Goal: Transaction & Acquisition: Book appointment/travel/reservation

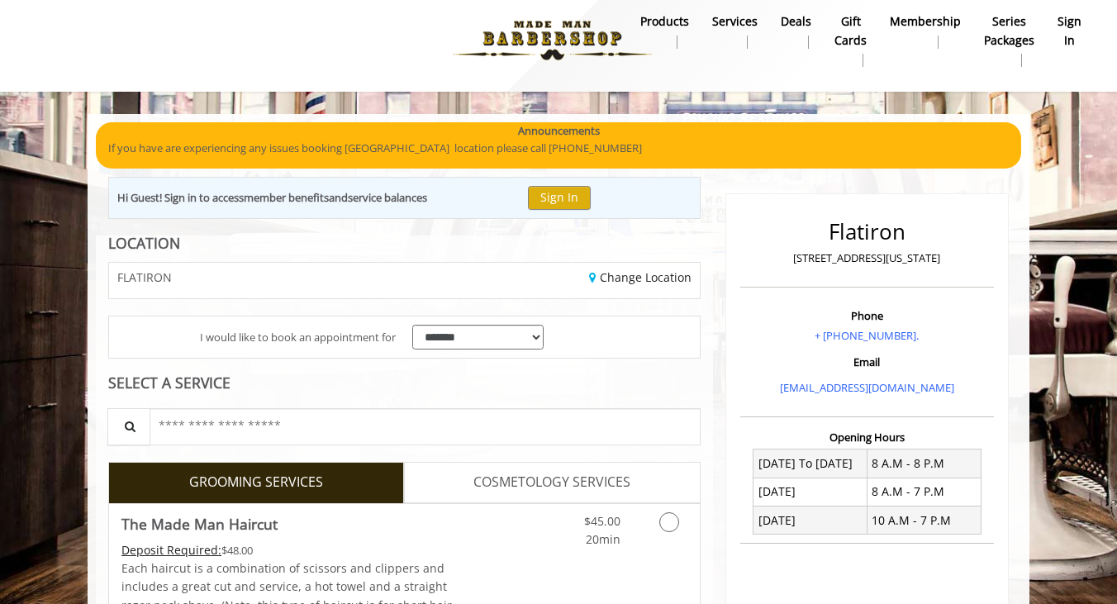
scroll to position [11, 0]
click at [571, 195] on button "Sign In" at bounding box center [559, 198] width 63 height 24
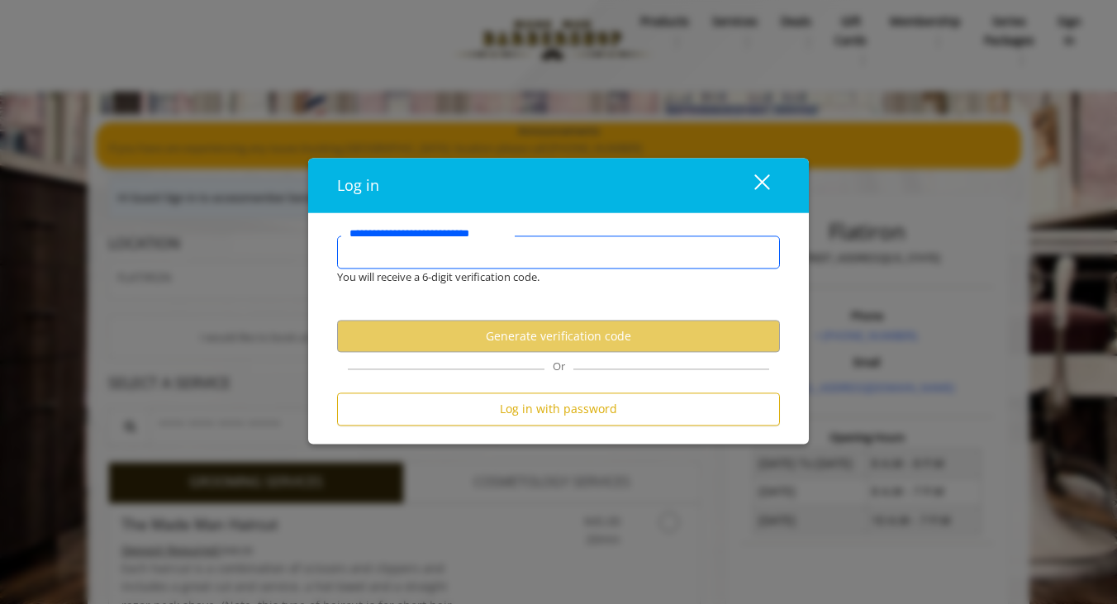
click at [576, 254] on input "**********" at bounding box center [558, 251] width 443 height 33
type input "*"
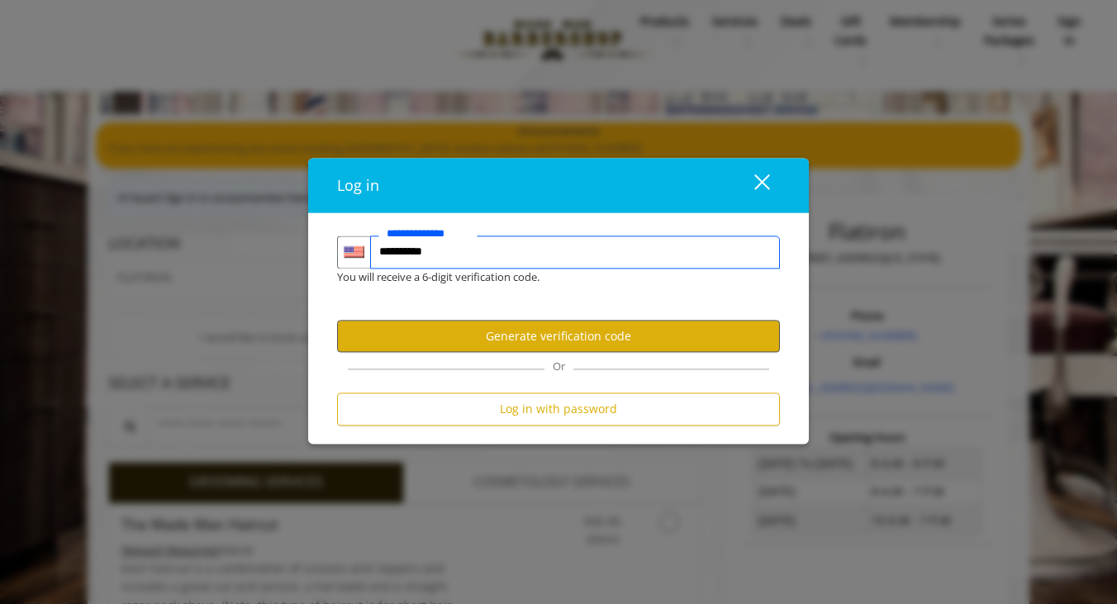
type input "**********"
click at [603, 328] on button "Generate verification code" at bounding box center [558, 336] width 443 height 32
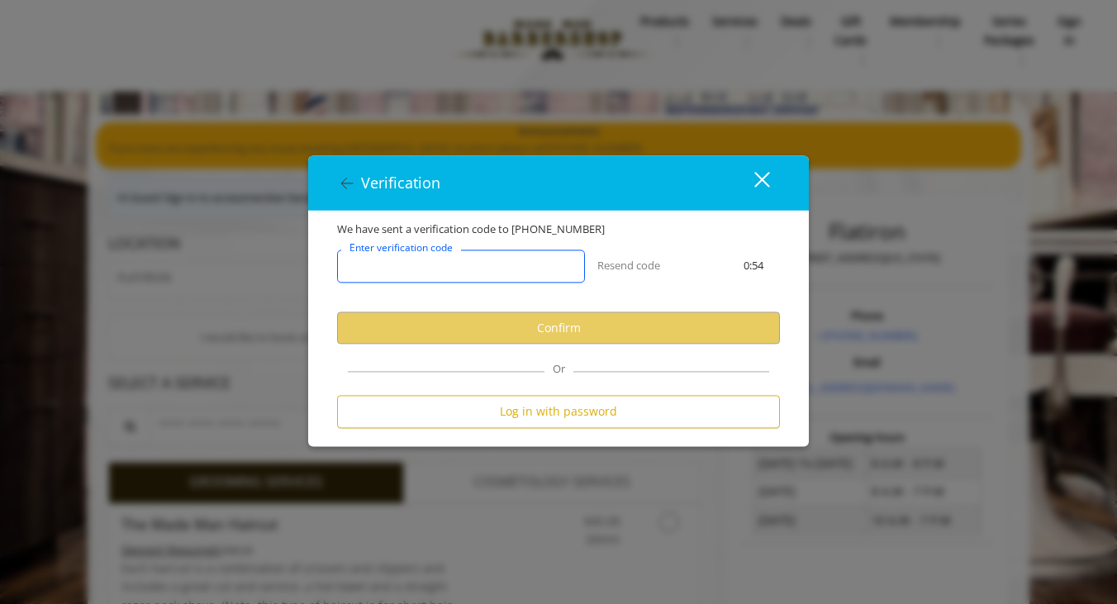
click at [563, 272] on input "Enter verification code" at bounding box center [461, 266] width 248 height 33
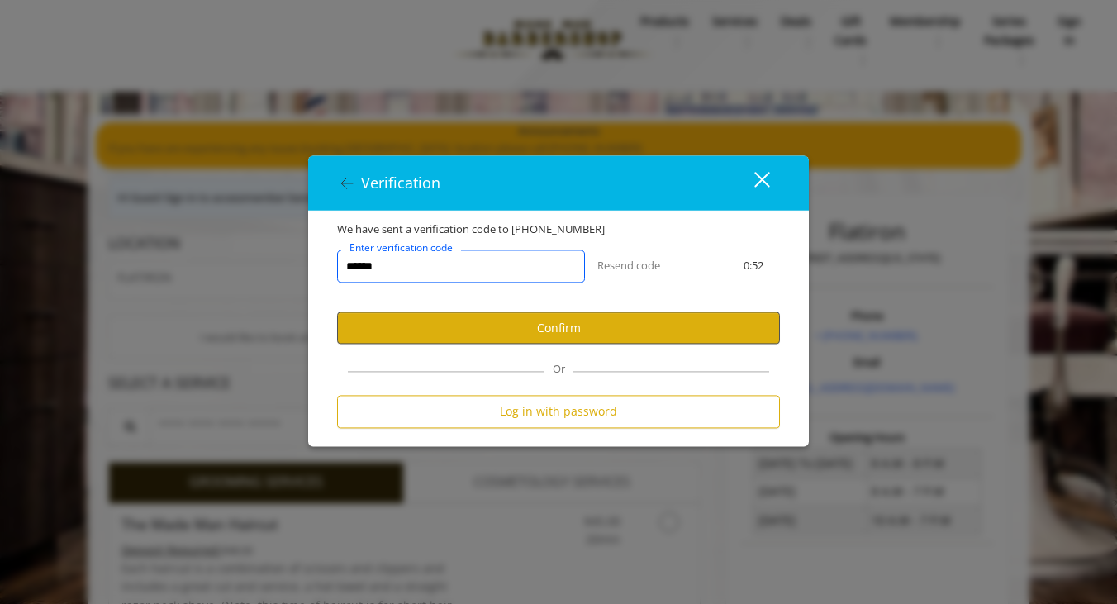
type input "******"
click at [509, 331] on button "Confirm" at bounding box center [558, 328] width 443 height 32
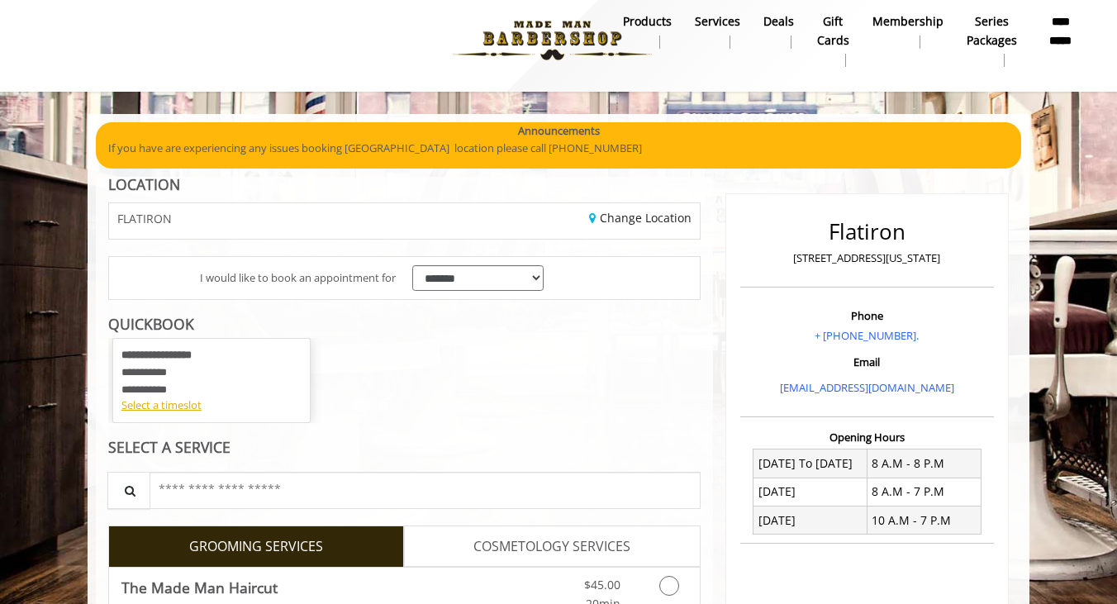
scroll to position [80, 0]
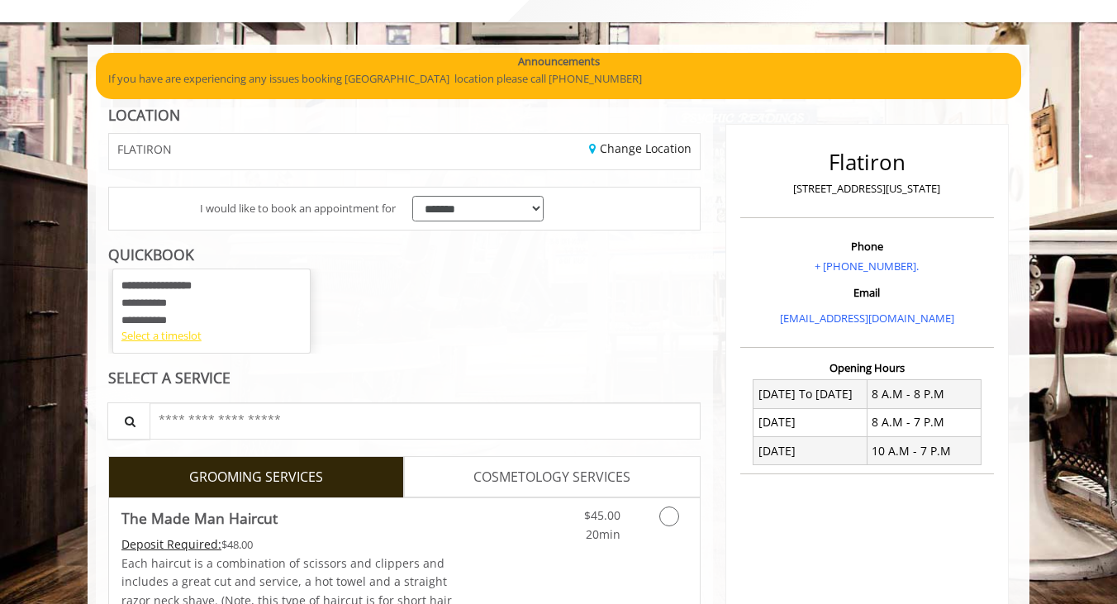
click at [181, 340] on div "Select a timeslot" at bounding box center [211, 335] width 180 height 17
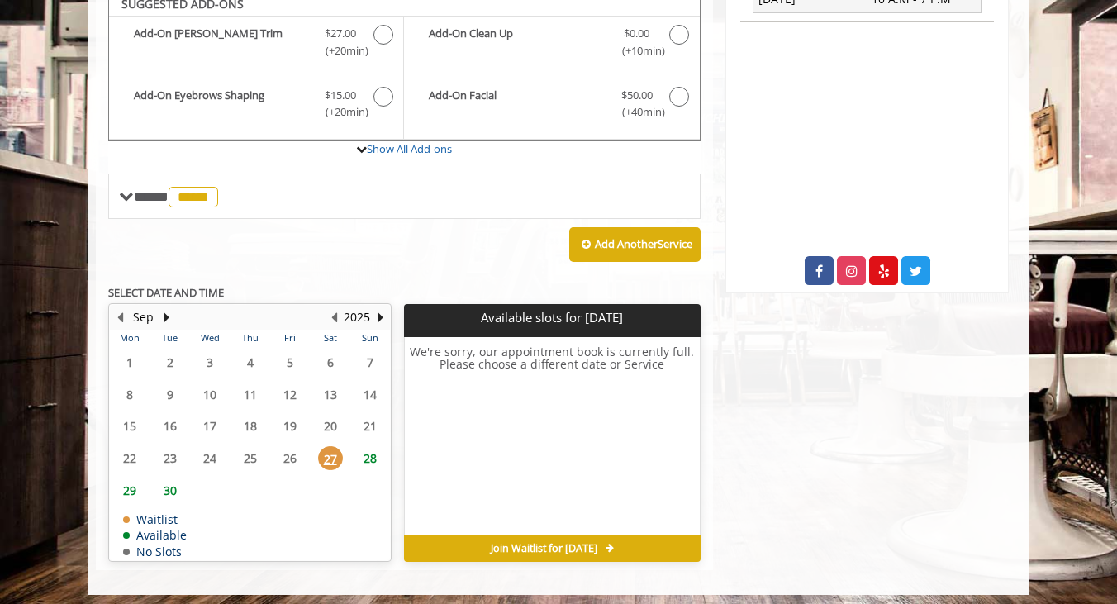
scroll to position [531, 0]
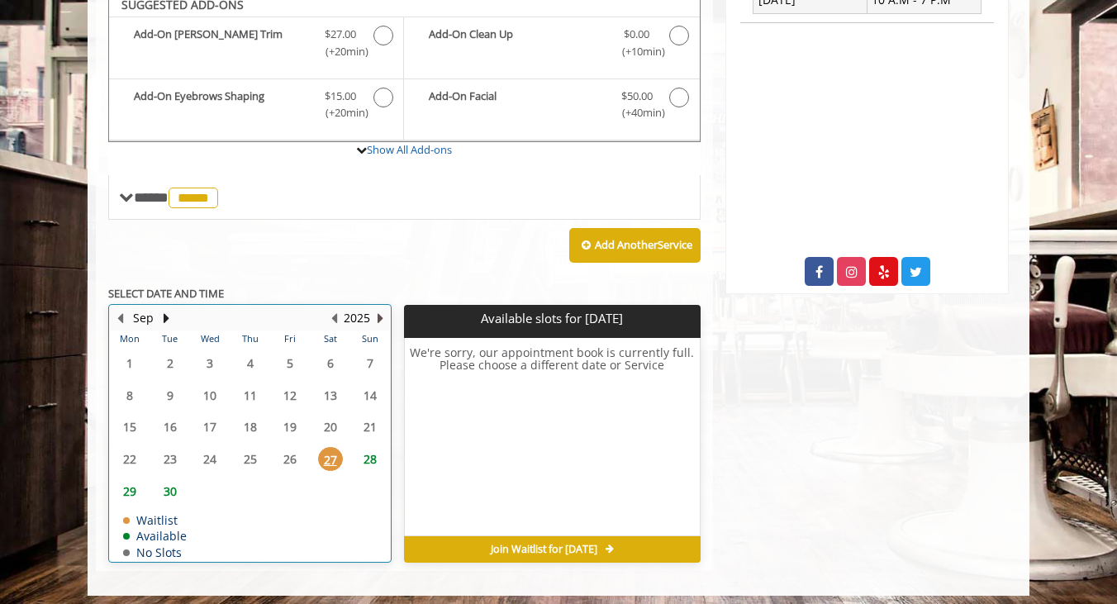
click at [382, 309] on button "Next Year" at bounding box center [379, 318] width 13 height 18
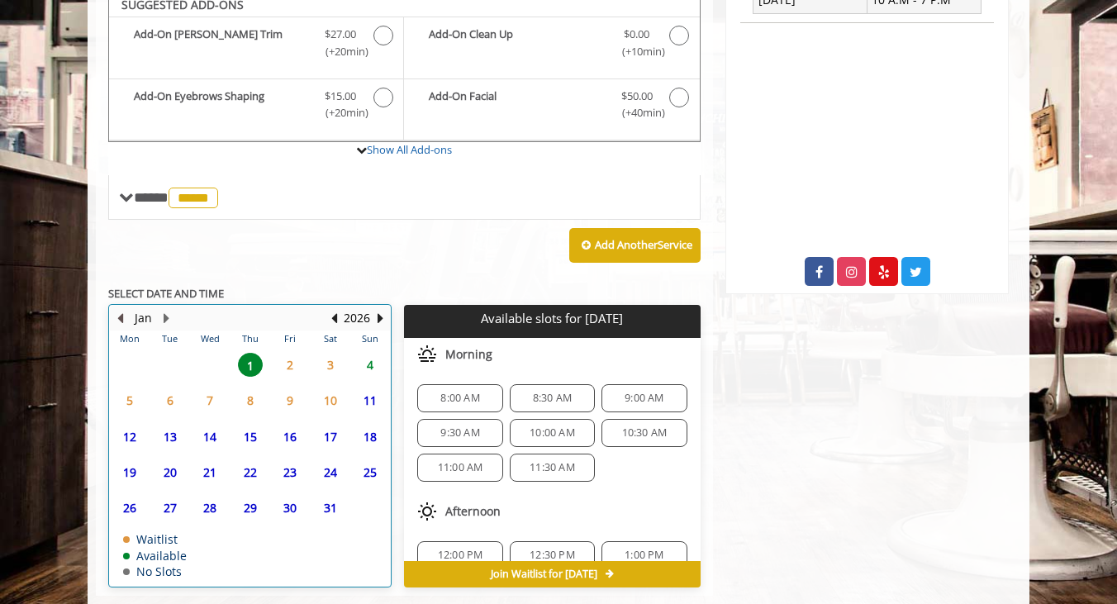
click at [121, 309] on button "Previous Month" at bounding box center [119, 318] width 13 height 18
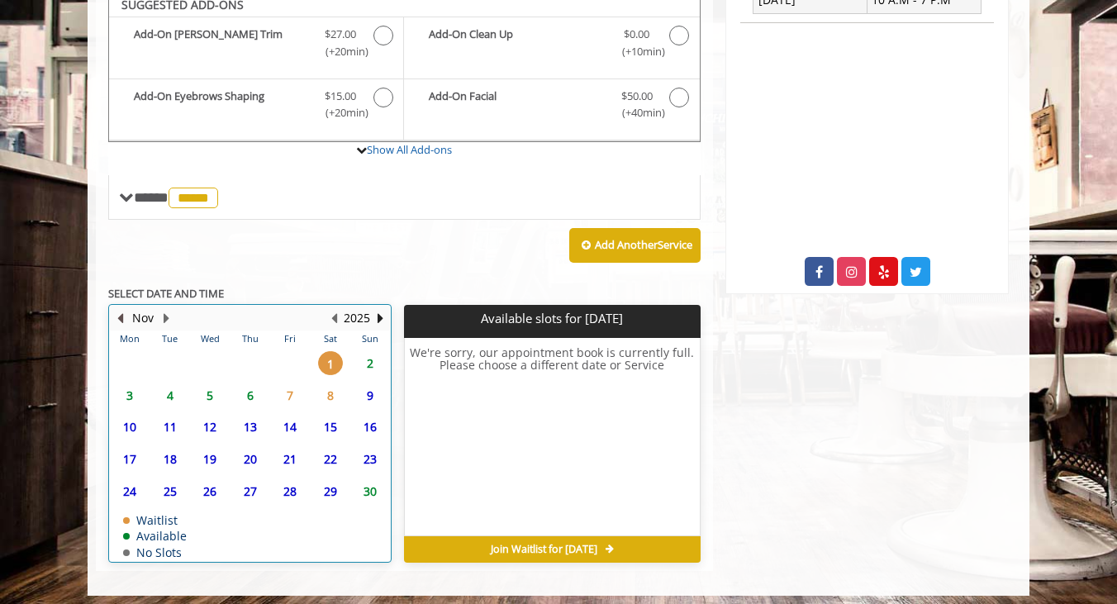
click at [121, 309] on button "Previous Month" at bounding box center [119, 318] width 13 height 18
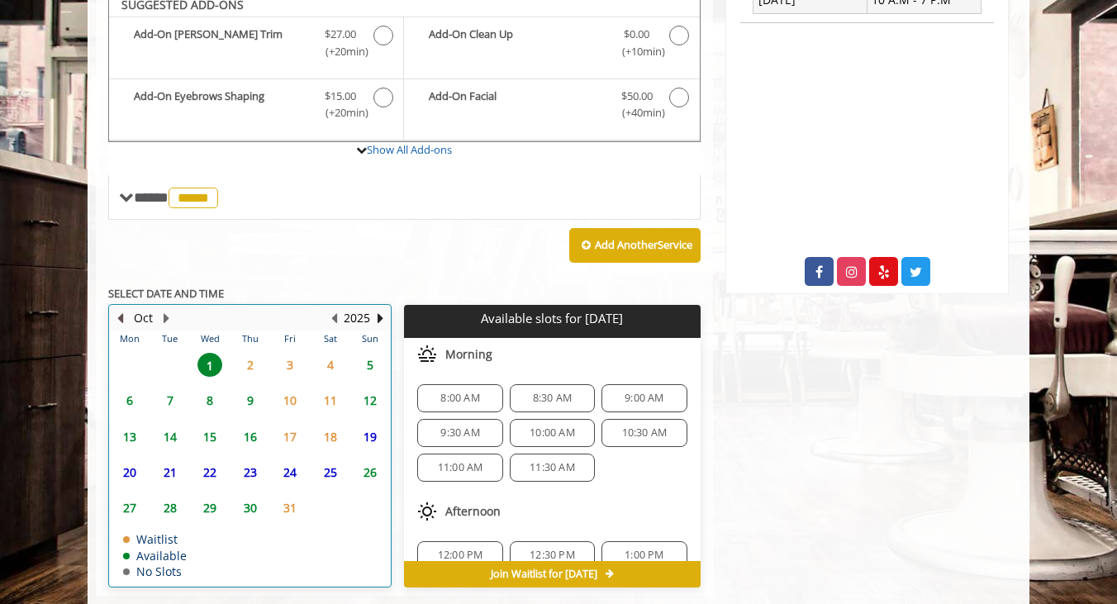
click at [121, 309] on button "Previous Month" at bounding box center [119, 318] width 13 height 18
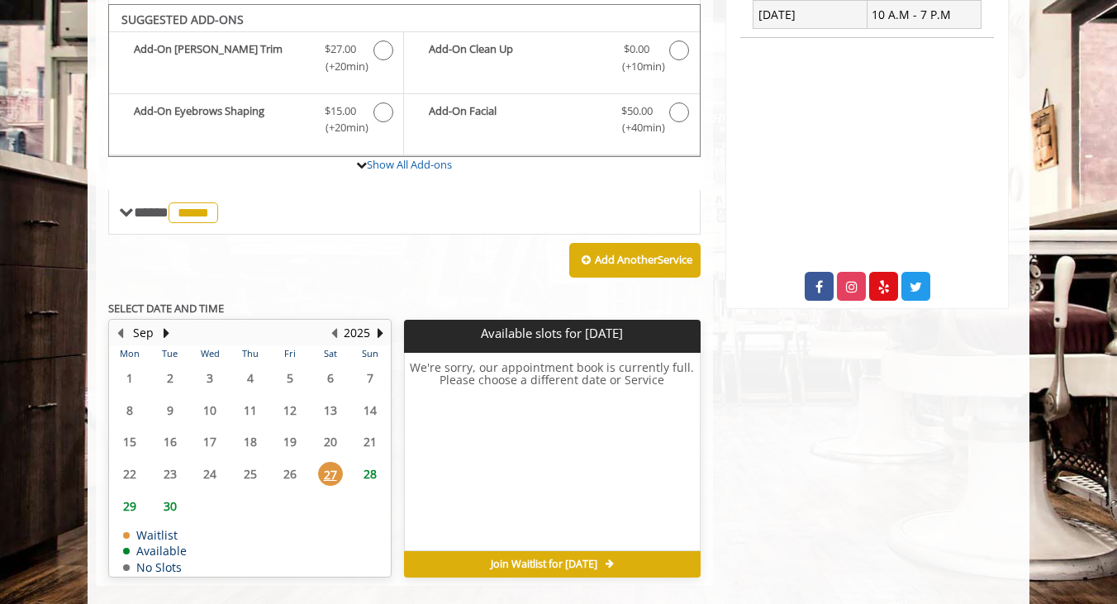
click at [173, 494] on span "30" at bounding box center [170, 506] width 25 height 24
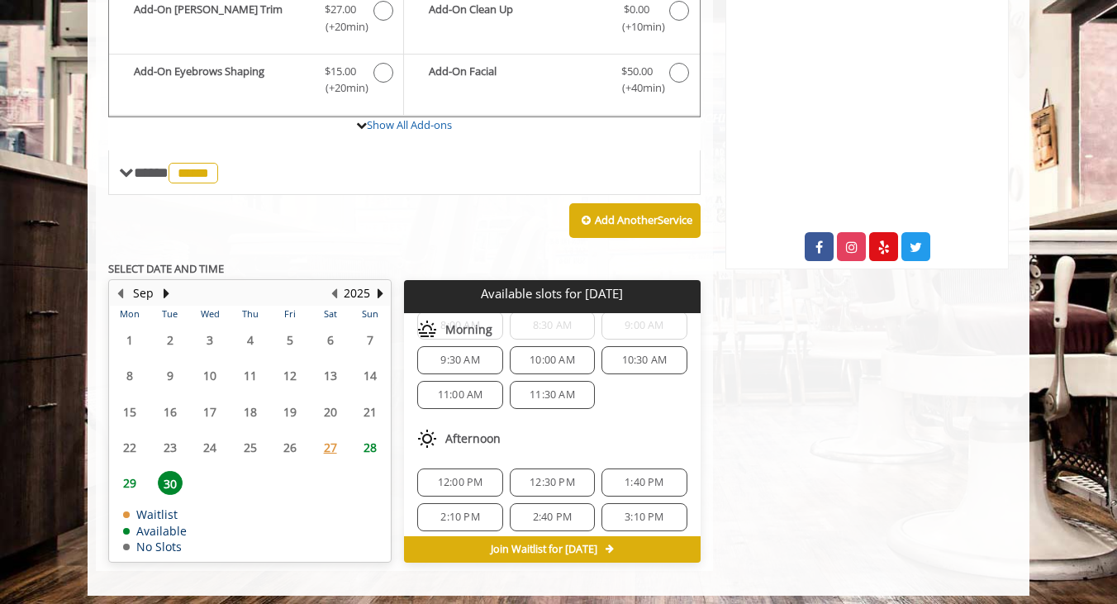
scroll to position [21, 0]
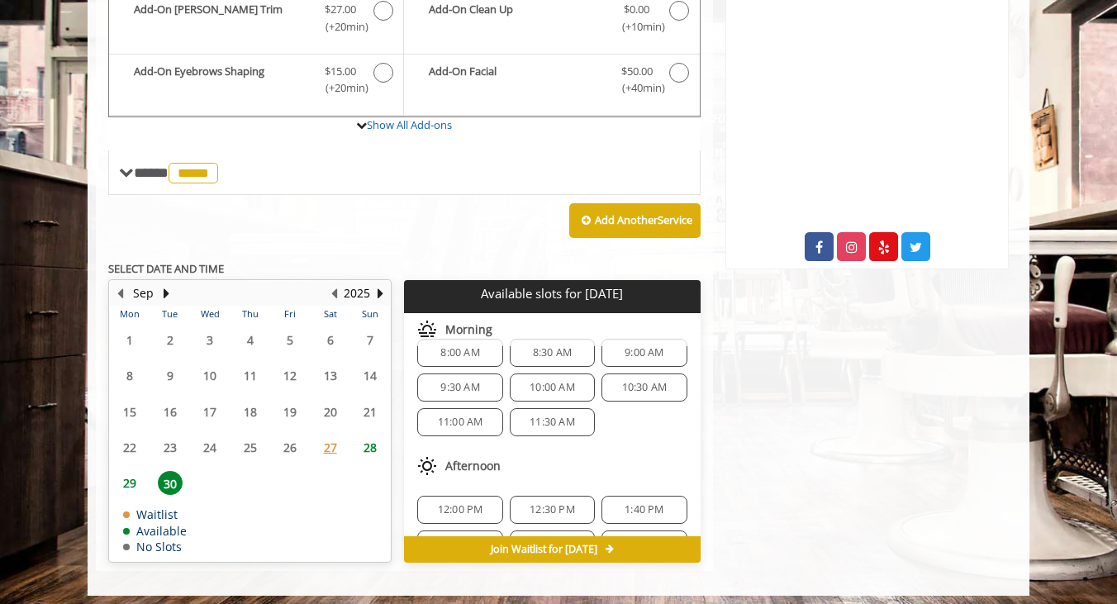
click at [642, 346] on span "9:00 AM" at bounding box center [643, 352] width 39 height 13
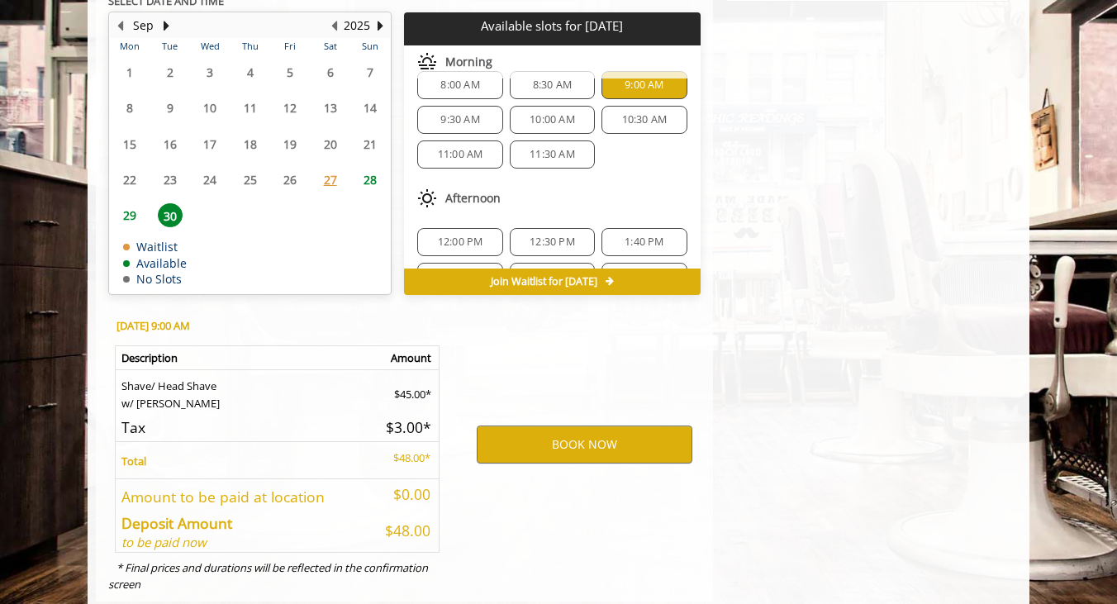
scroll to position [850, 0]
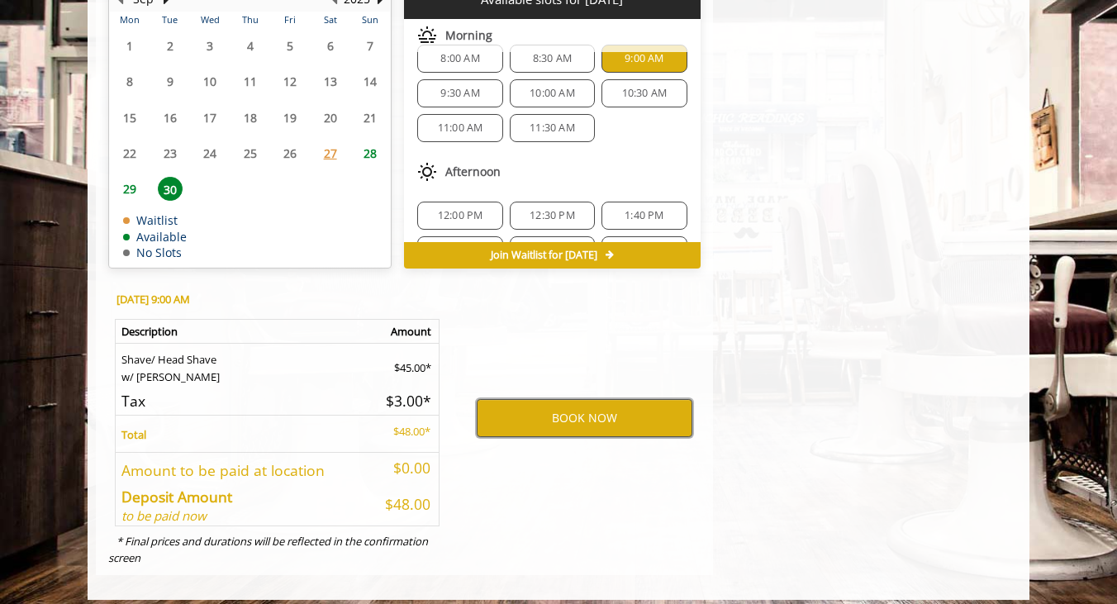
click at [628, 407] on button "BOOK NOW" at bounding box center [585, 418] width 216 height 38
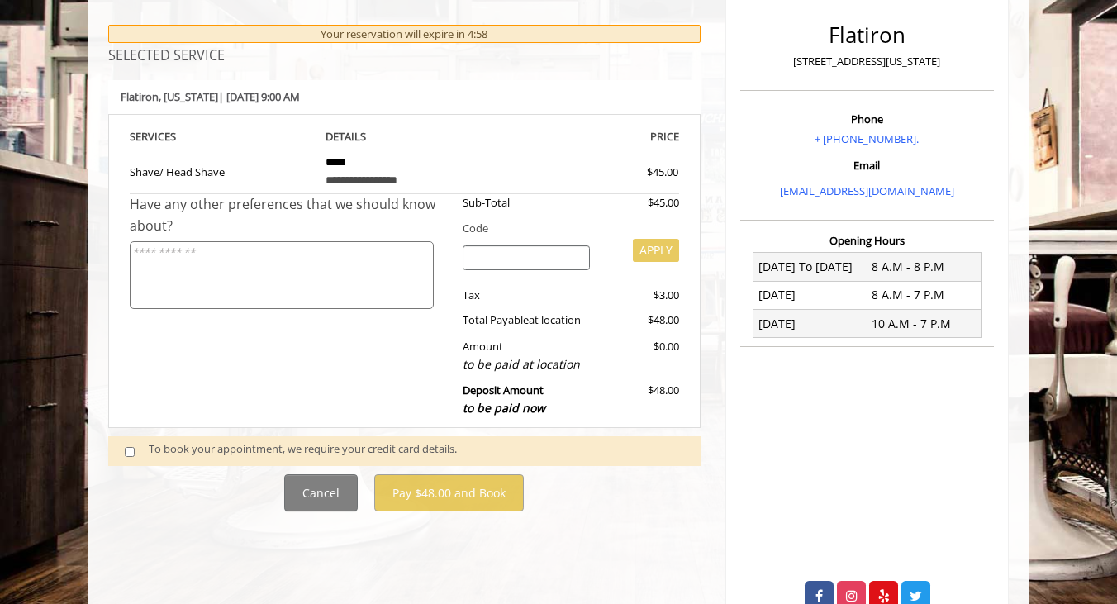
scroll to position [210, 0]
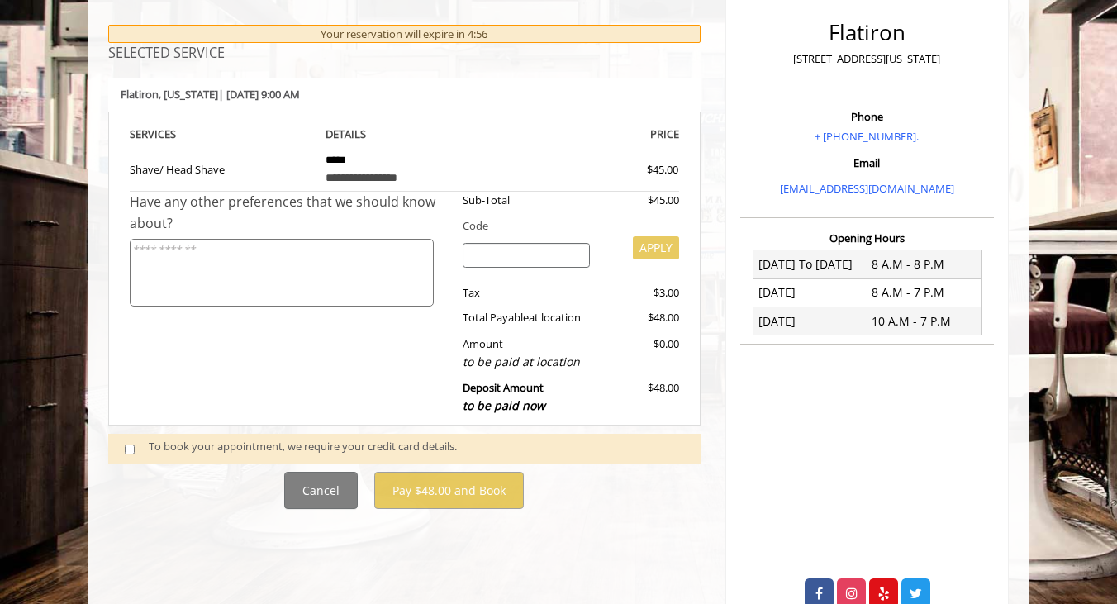
click at [128, 438] on span at bounding box center [136, 448] width 49 height 21
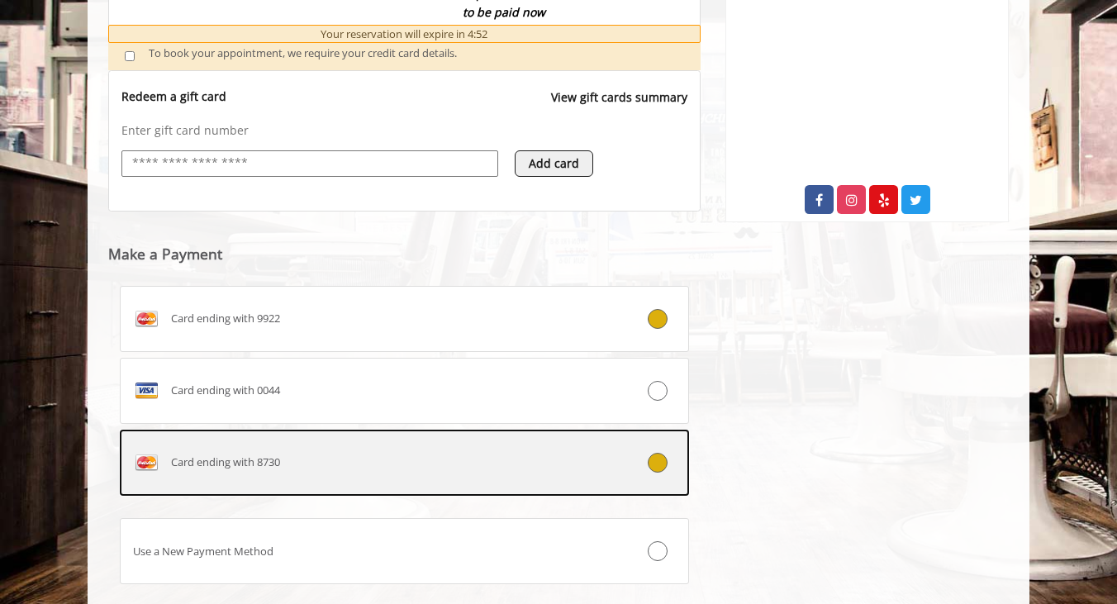
click at [630, 453] on div at bounding box center [640, 463] width 94 height 20
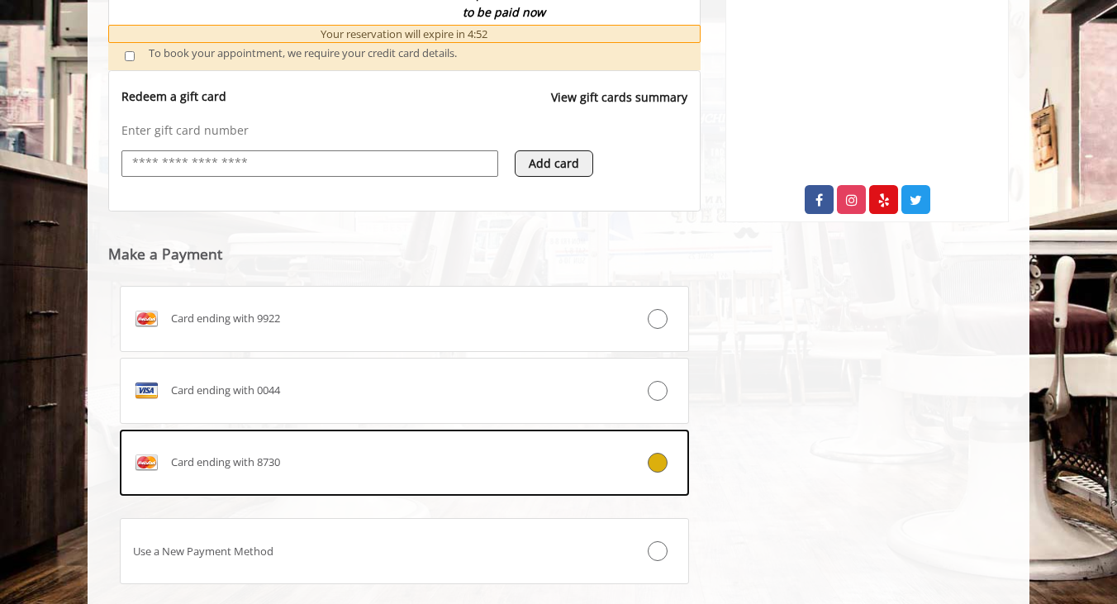
scroll to position [656, 0]
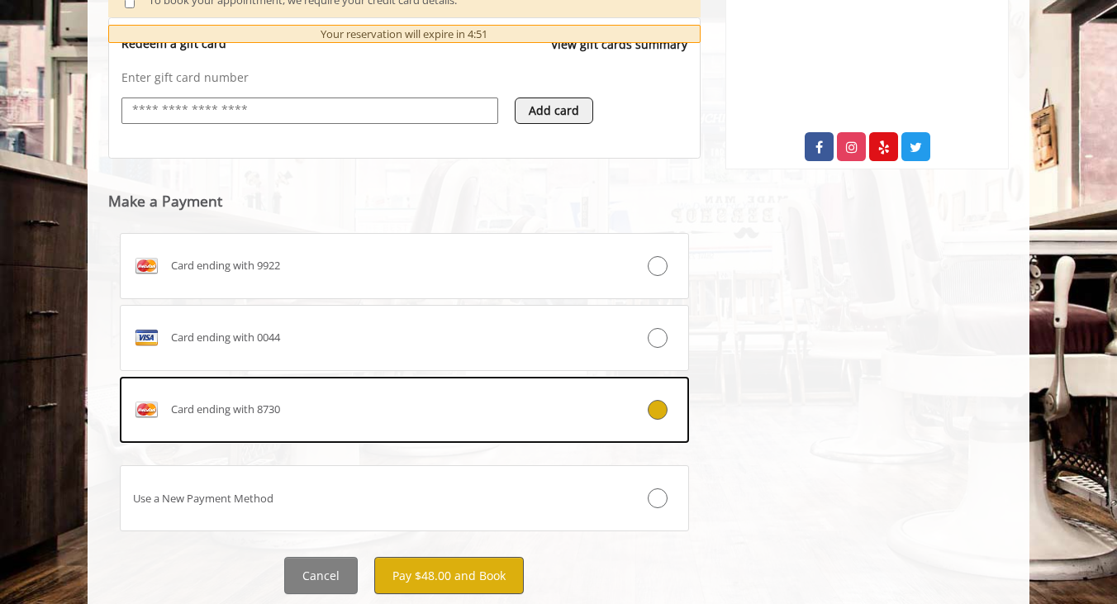
click at [479, 561] on button "Pay $48.00 and Book" at bounding box center [448, 575] width 149 height 37
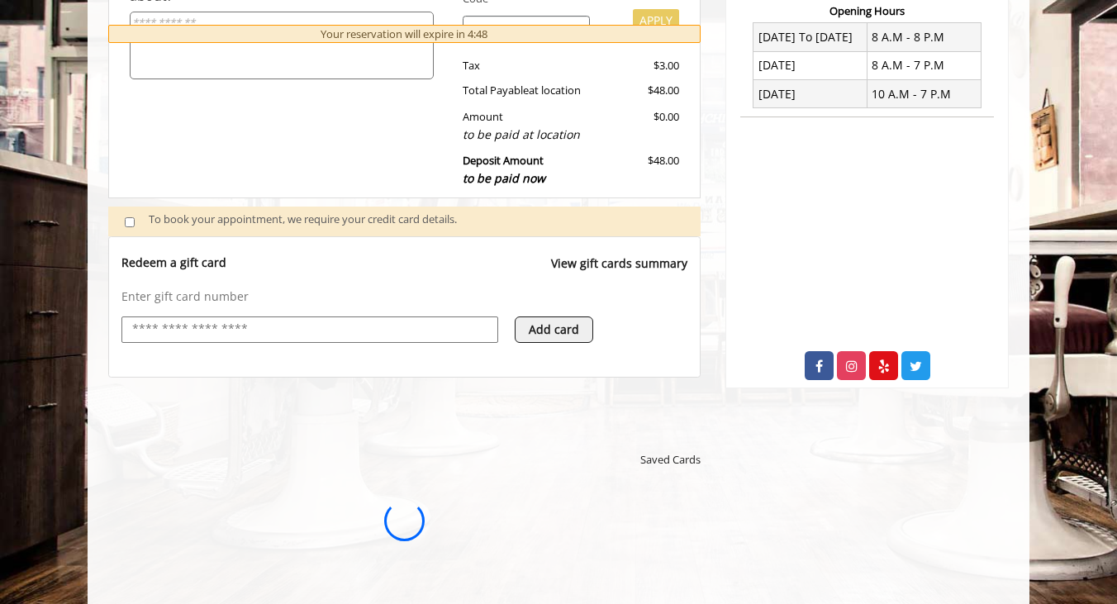
scroll to position [0, 0]
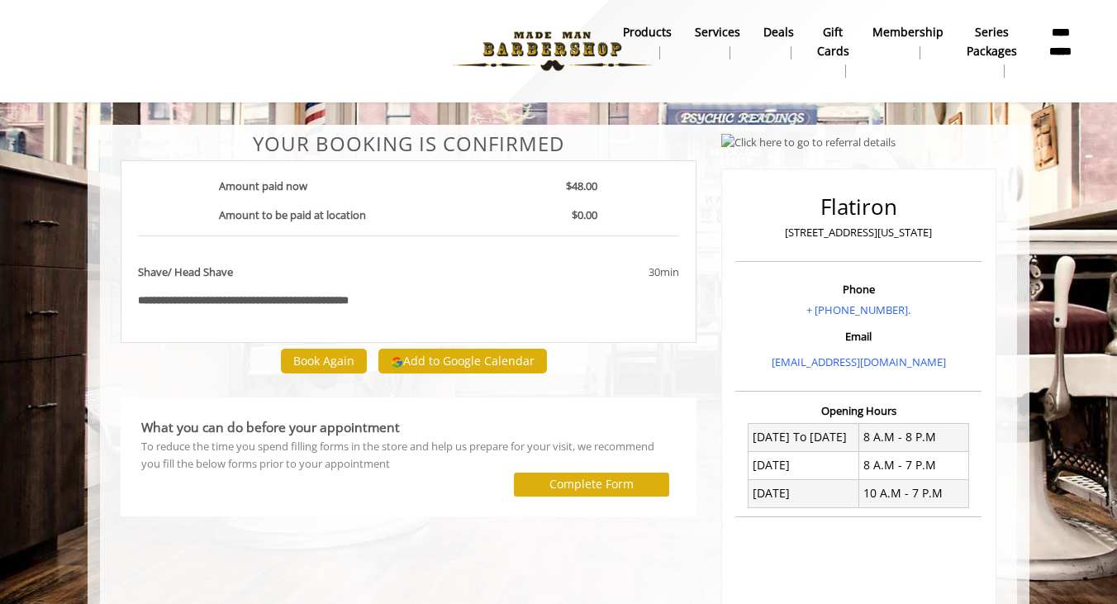
click at [421, 351] on button "Add to Google Calendar" at bounding box center [462, 361] width 168 height 25
